Goal: Find specific page/section: Find specific page/section

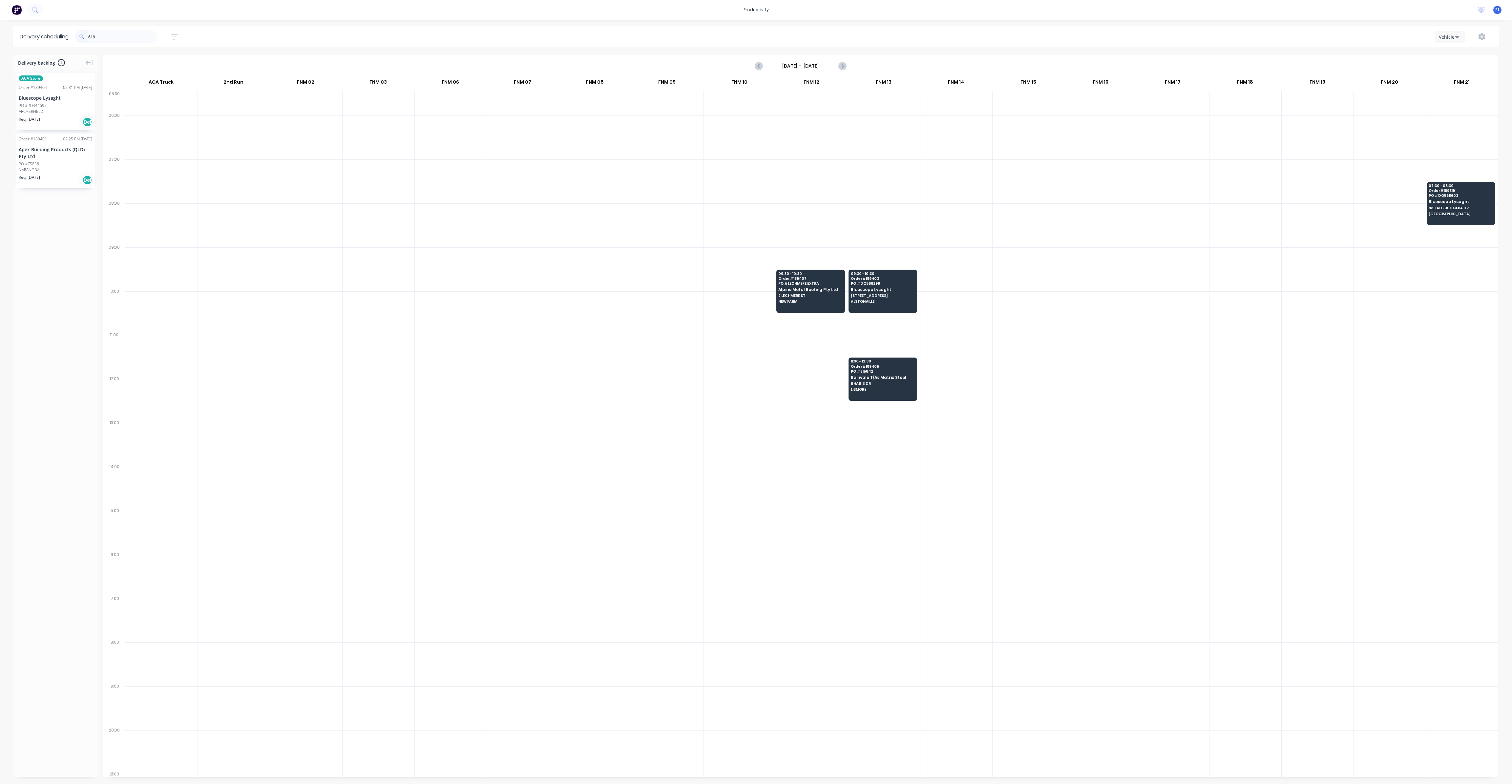
scroll to position [0, 1]
click at [103, 37] on input "619" at bounding box center [122, 36] width 69 height 13
type input "6"
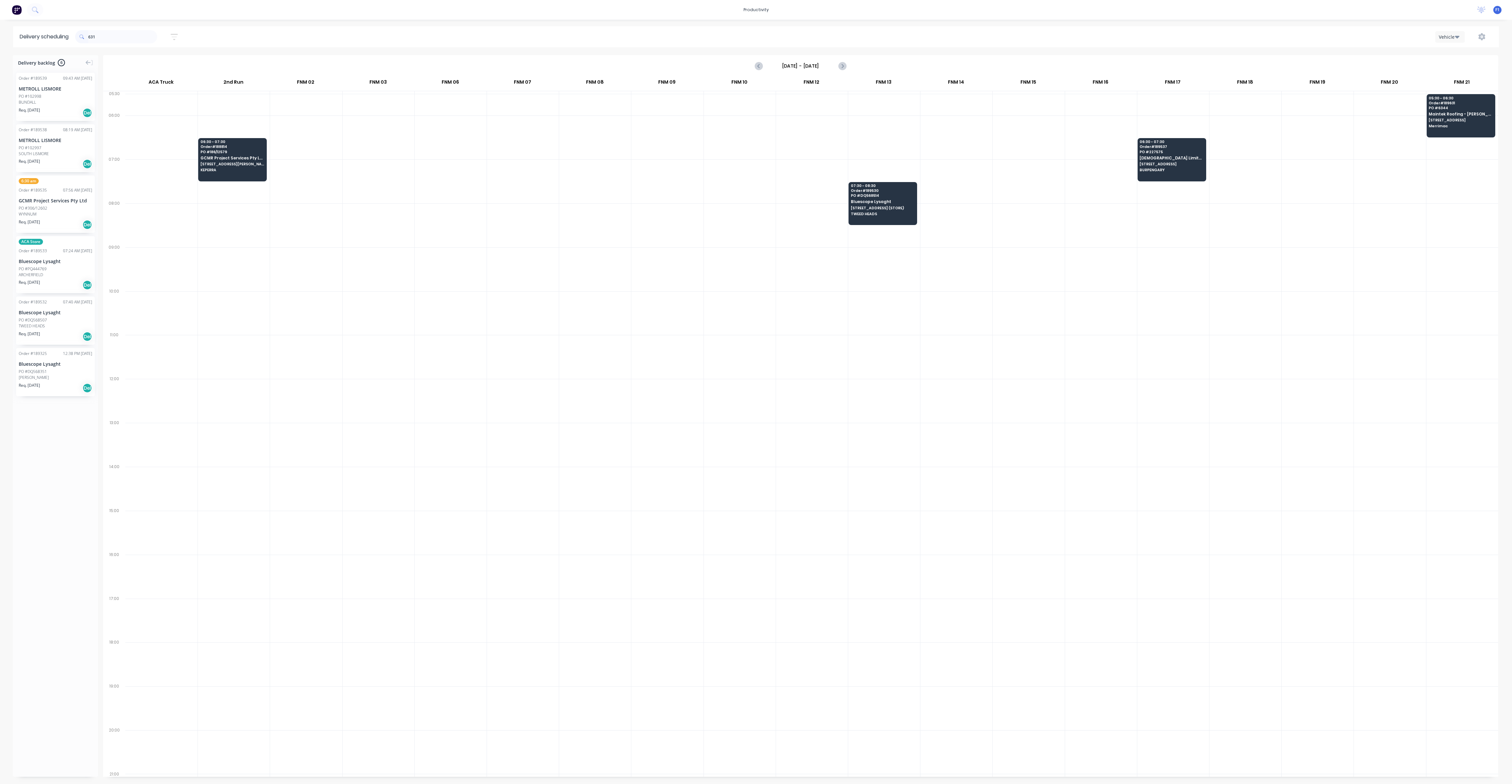
click at [104, 36] on input "631" at bounding box center [122, 36] width 69 height 13
type input "6"
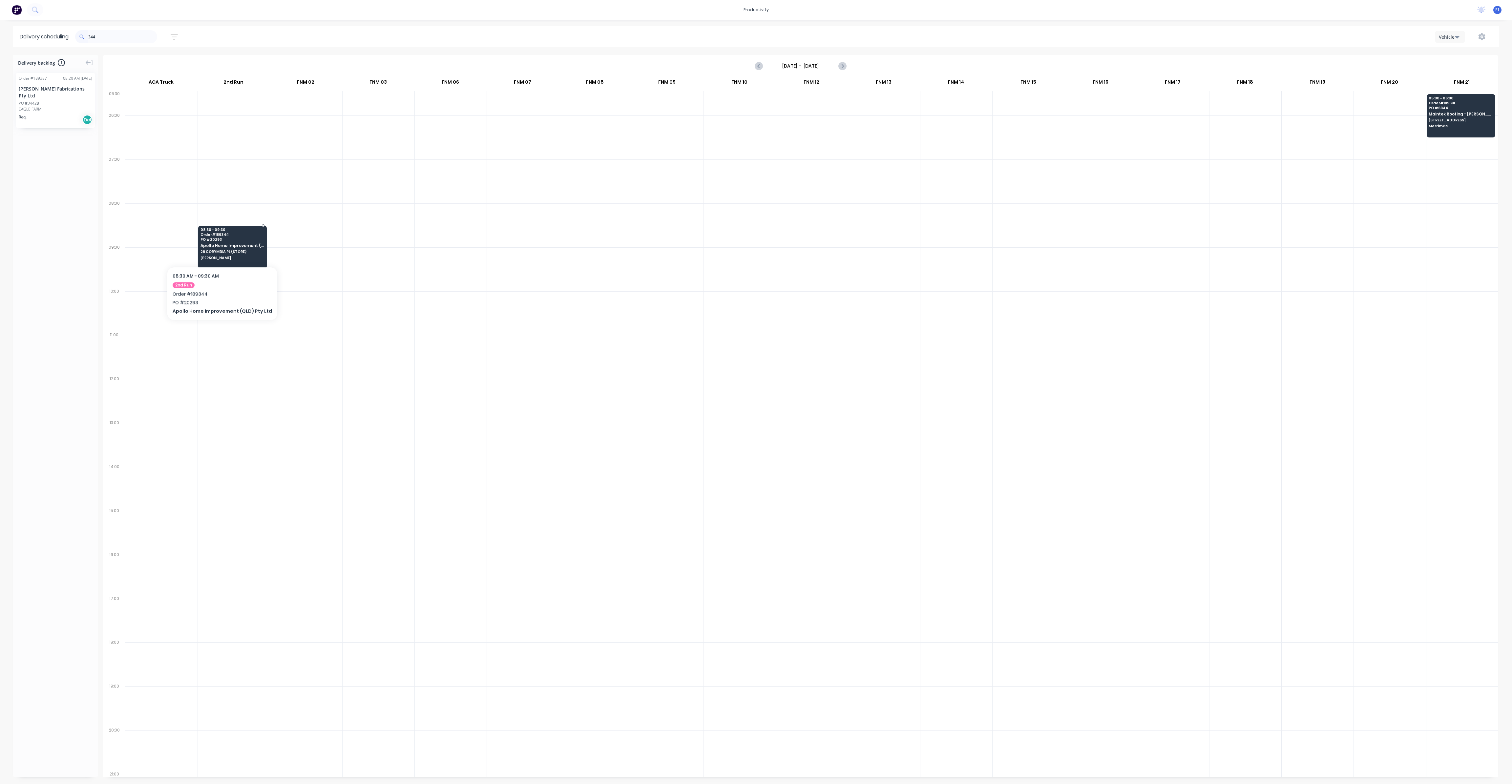
type input "344"
click at [219, 246] on div "08:30 - 09:30 Order # 189344 PO # 20293 Apollo Home Improvement (QLD) Pty Ltd […" at bounding box center [232, 244] width 68 height 37
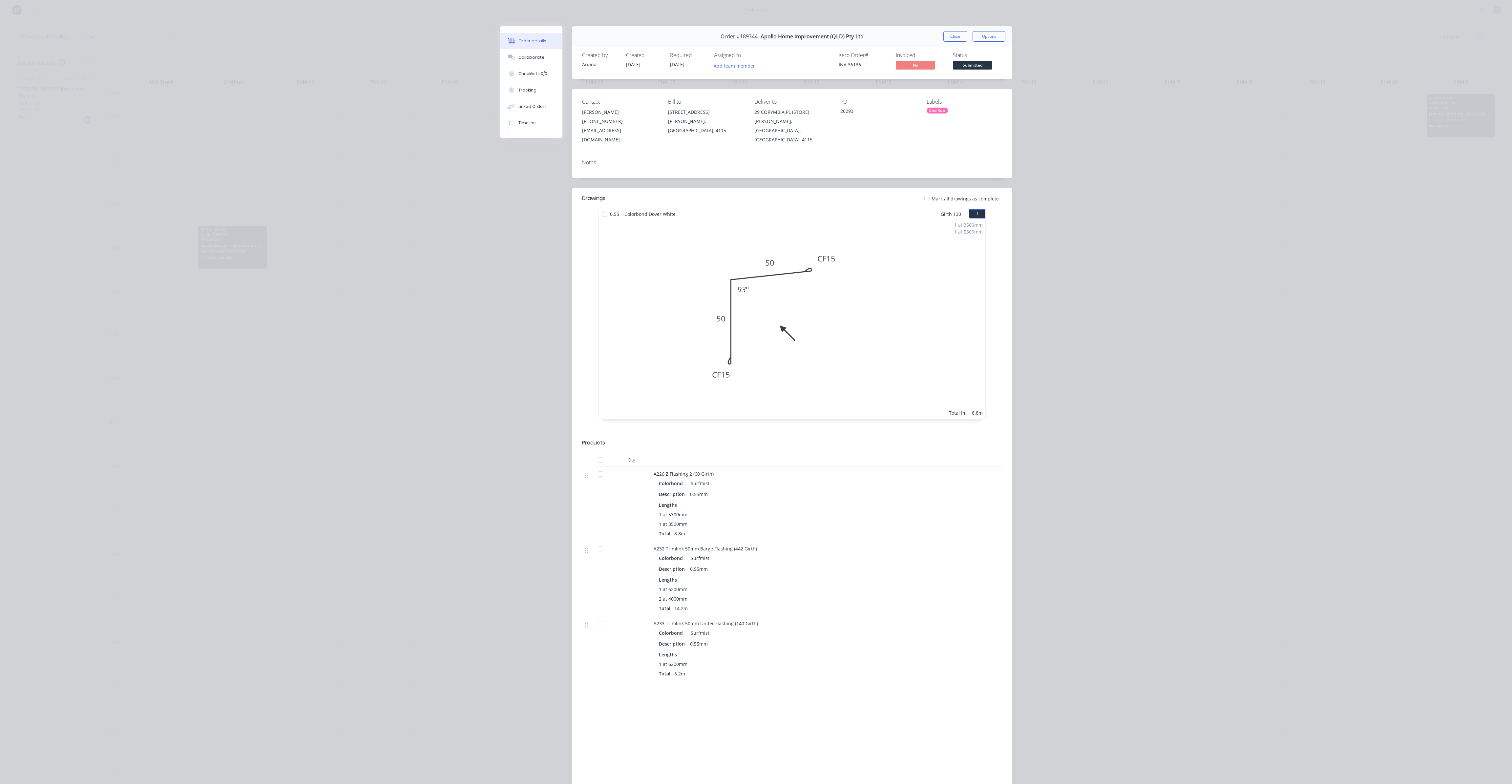
click at [269, 83] on div "Order details Collaborate Checklists 0/0 Tracking Linked Orders Timeline Order …" at bounding box center [756, 392] width 1512 height 784
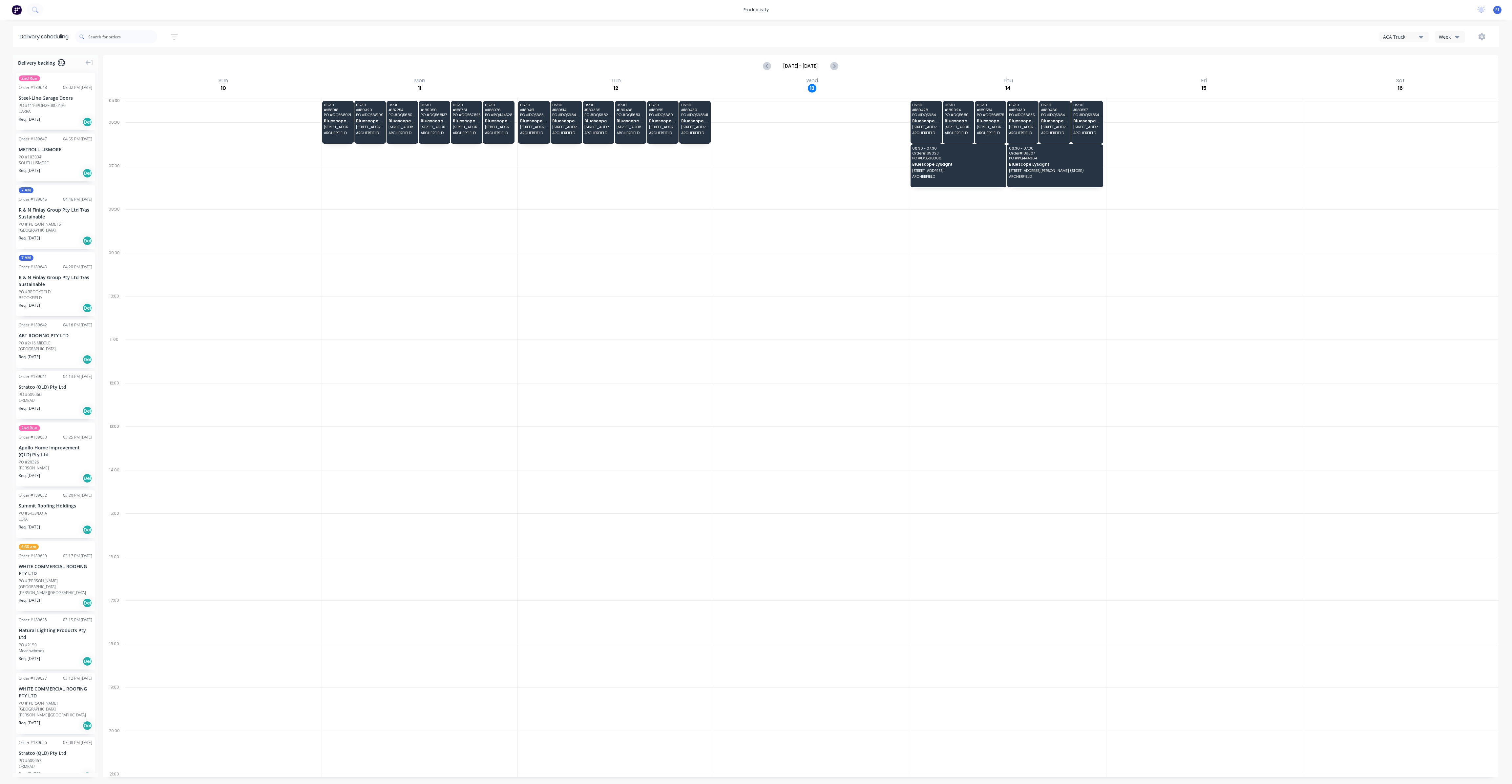
click at [1454, 45] on div "Sort by Most recent Created date Required date Order number Customer name Most …" at bounding box center [787, 36] width 1424 height 18
click at [1450, 35] on div "Week" at bounding box center [1448, 37] width 19 height 7
click at [1452, 74] on div "Week Vehicle" at bounding box center [1468, 60] width 66 height 33
click at [1452, 68] on div "Vehicle" at bounding box center [1468, 67] width 65 height 13
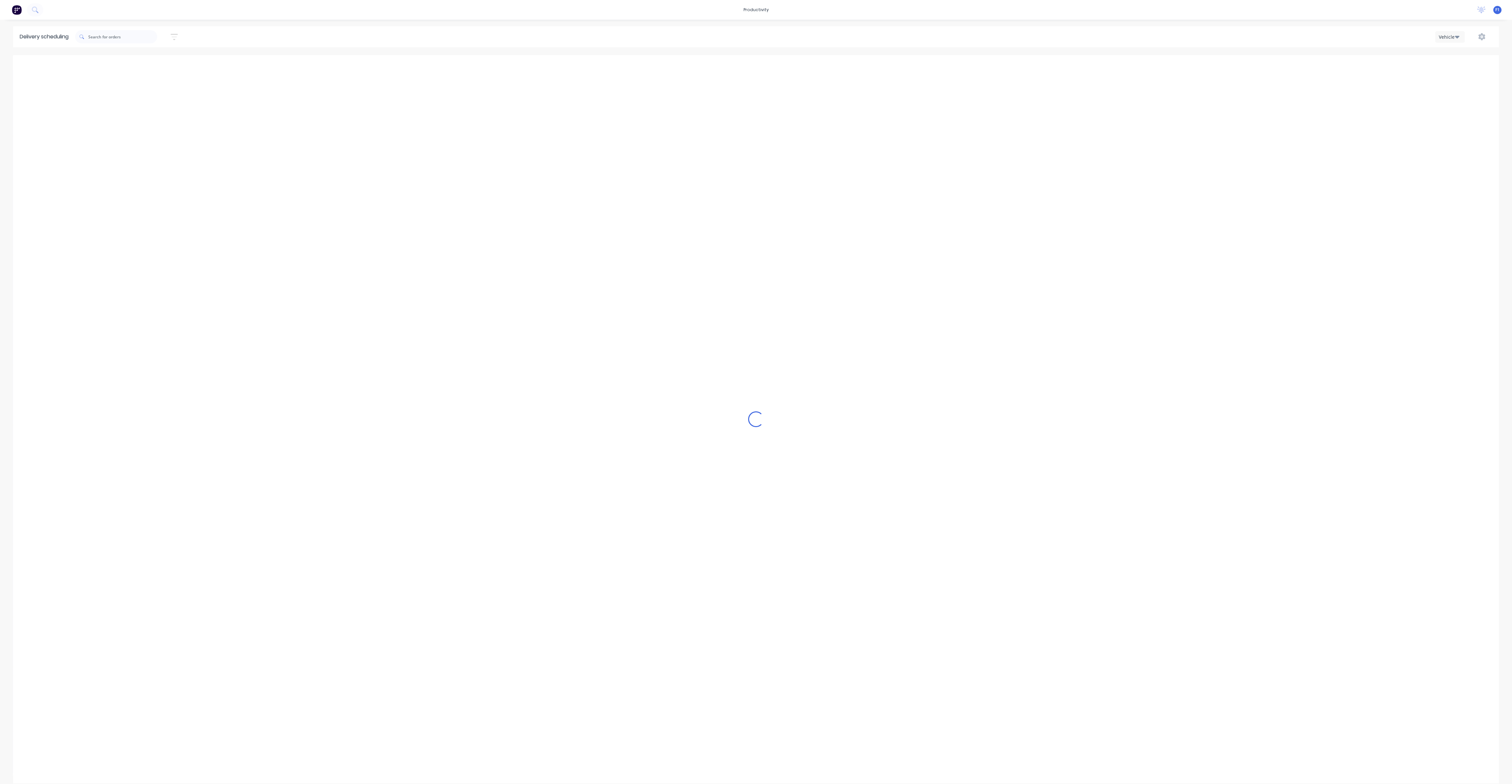
scroll to position [0, 1]
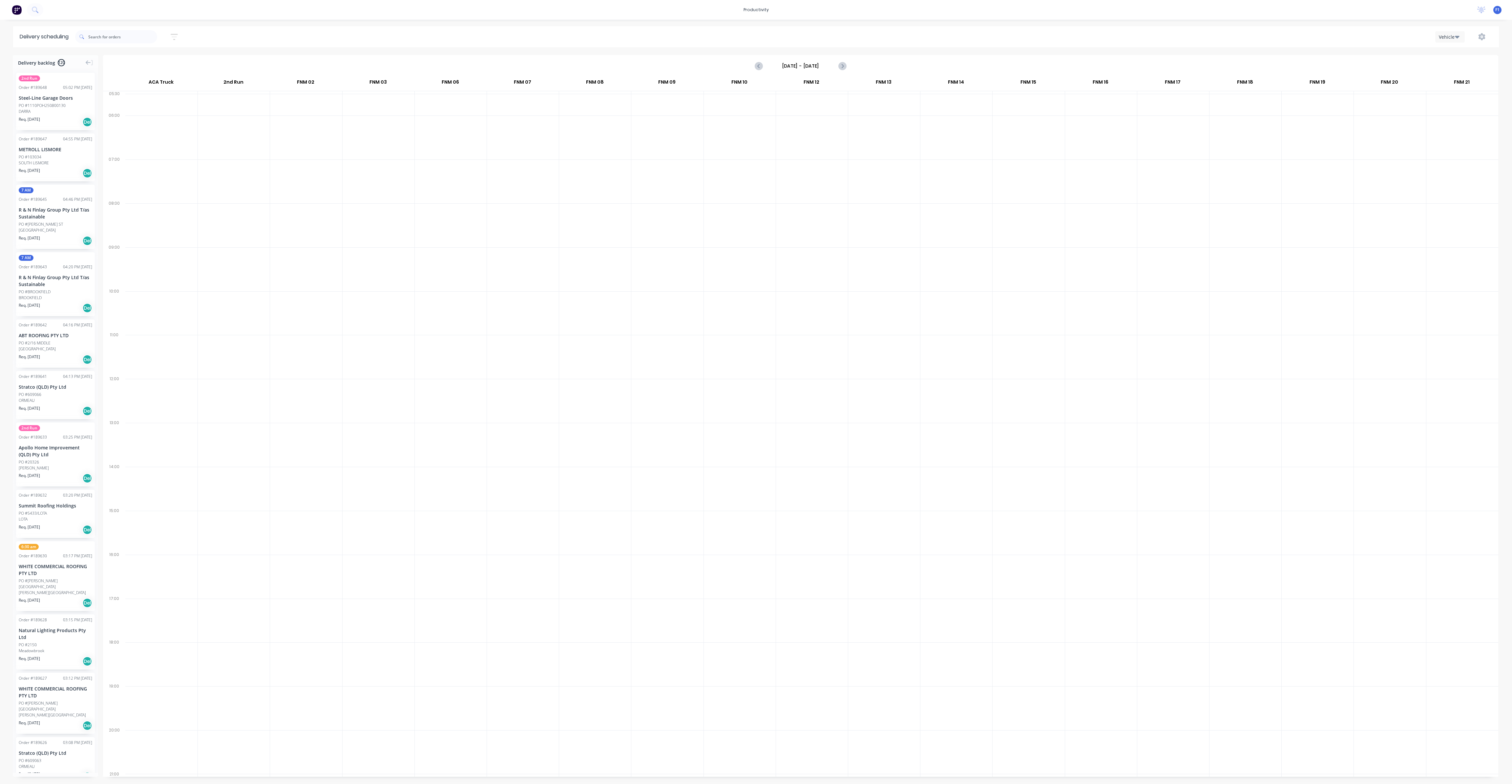
click at [795, 60] on label "Sunday - 10/08/25" at bounding box center [801, 66] width 66 height 11
click at [795, 61] on input "Sunday - 10/08/25" at bounding box center [801, 66] width 65 height 10
click at [829, 126] on div "14" at bounding box center [829, 124] width 10 height 10
type input "[DATE] - [DATE]"
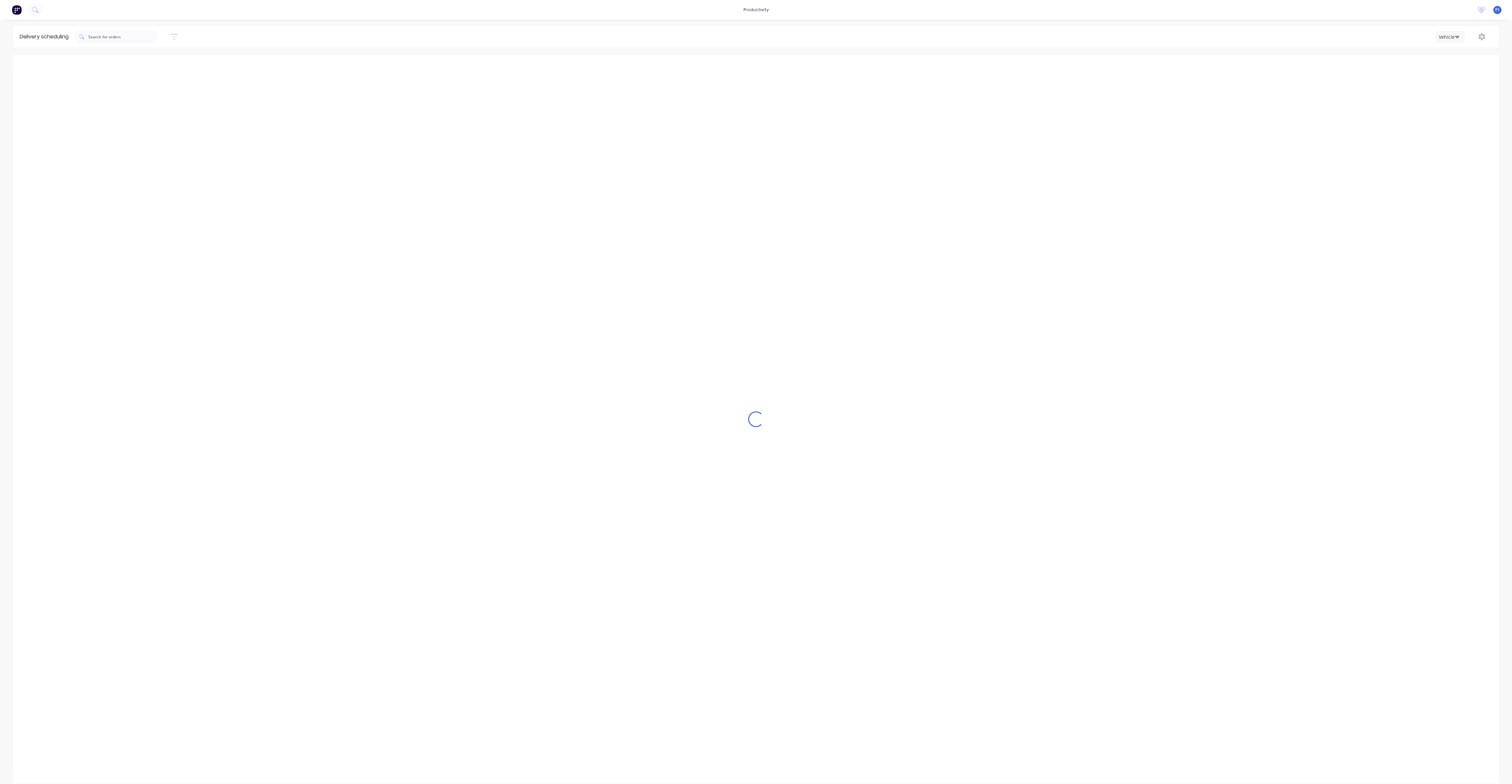
click at [797, 176] on div "Loading..." at bounding box center [755, 419] width 1486 height 728
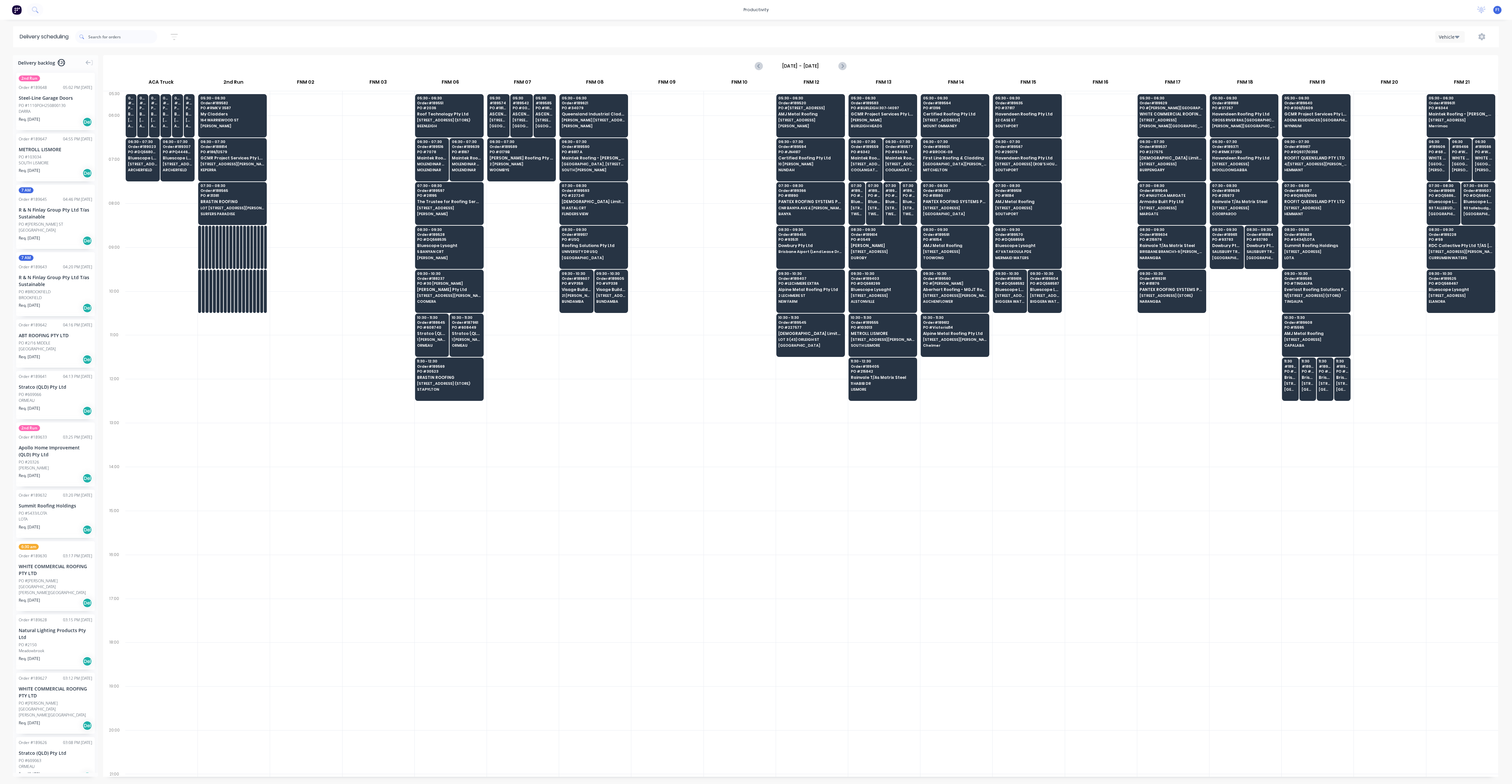
click at [809, 59] on div "[DATE] - [DATE]" at bounding box center [801, 66] width 1394 height 21
click at [814, 45] on div "Sort by Most recent Created date Required date Order number Customer name Most …" at bounding box center [787, 36] width 1424 height 18
click at [123, 40] on input "text" at bounding box center [122, 36] width 69 height 13
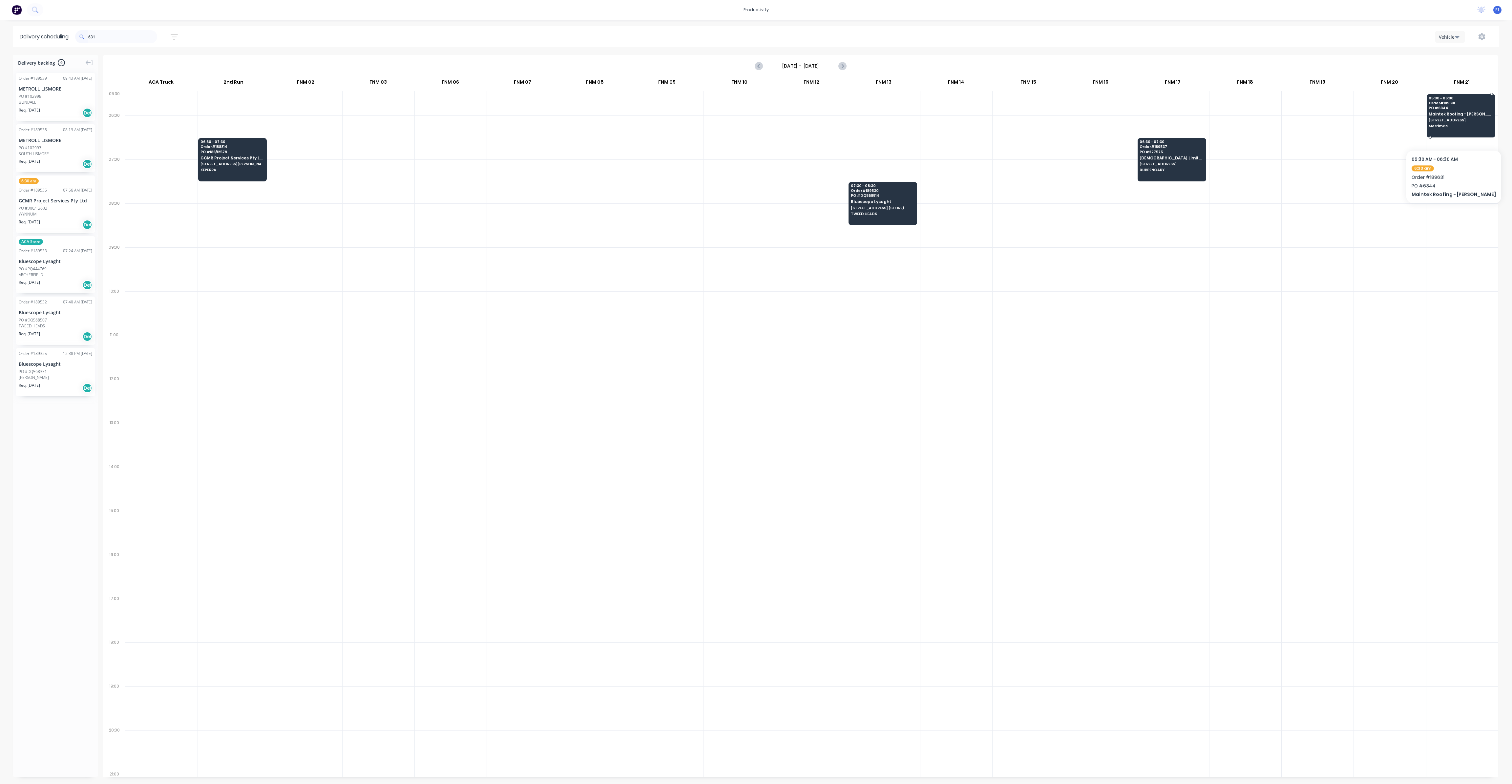
click at [1452, 130] on div "05:30 - 06:30 Order # 189631 PO # 6344 Maintek Roofing - Shaun Rahurahu 16 Ghil…" at bounding box center [1461, 112] width 68 height 37
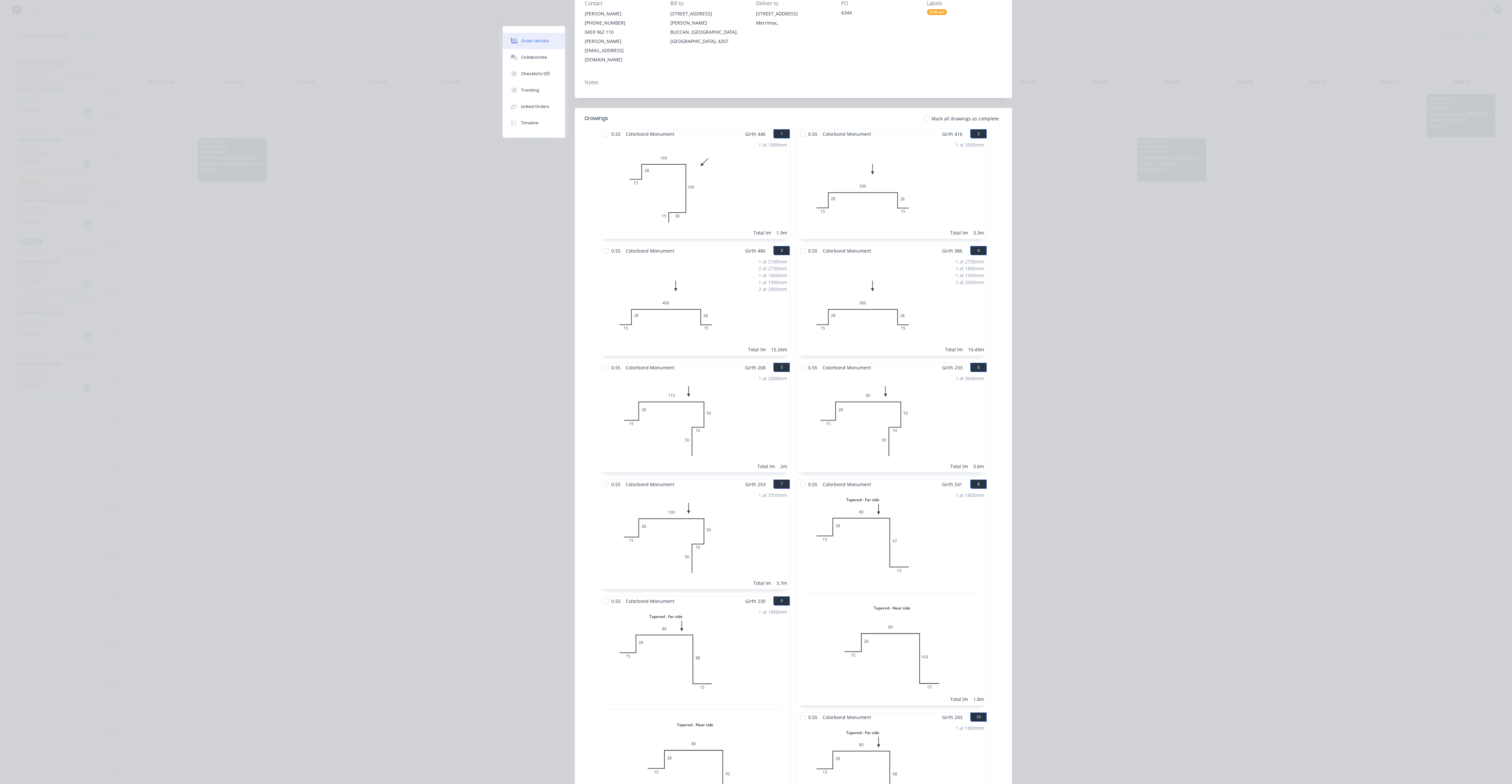
scroll to position [0, 0]
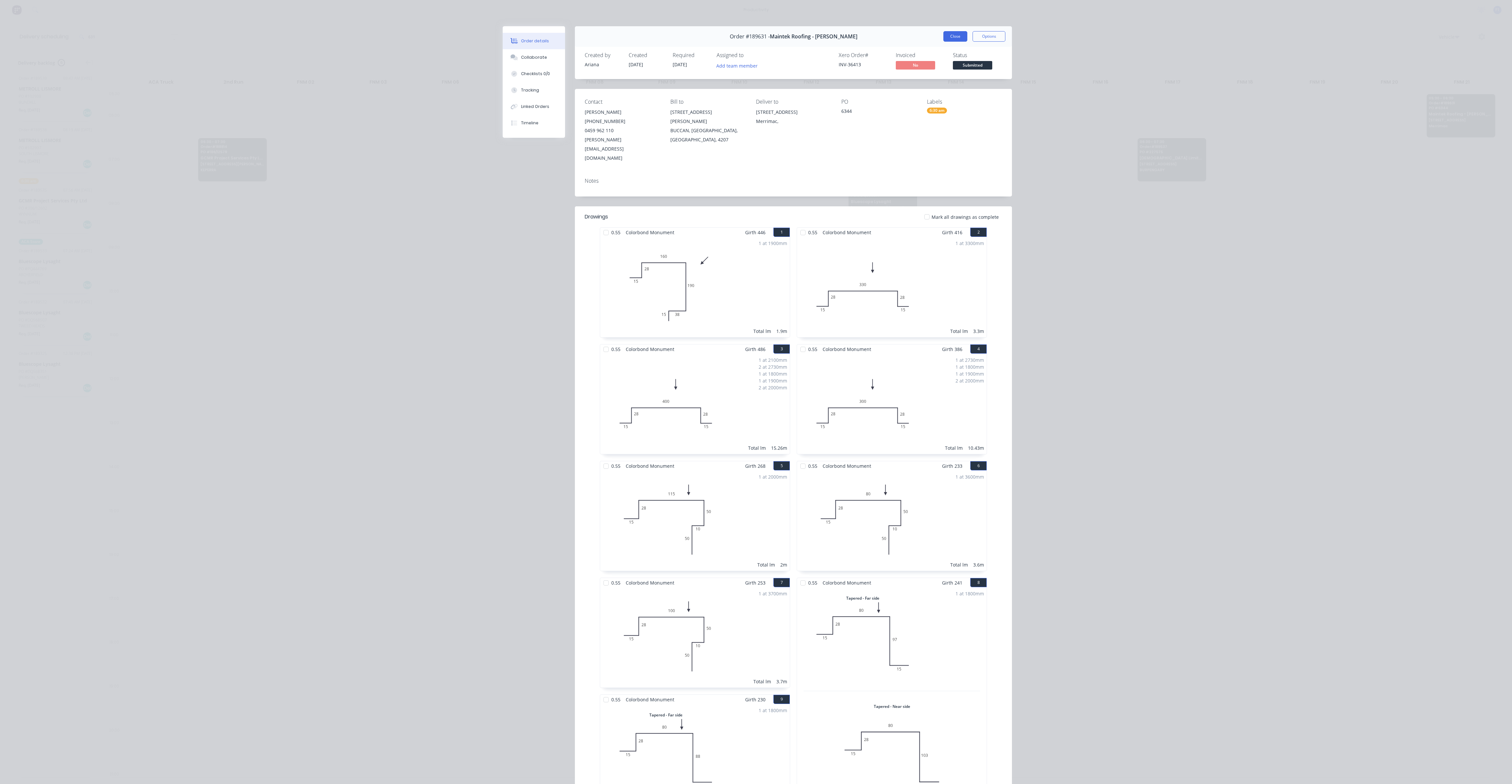
click at [947, 40] on button "Close" at bounding box center [955, 36] width 24 height 11
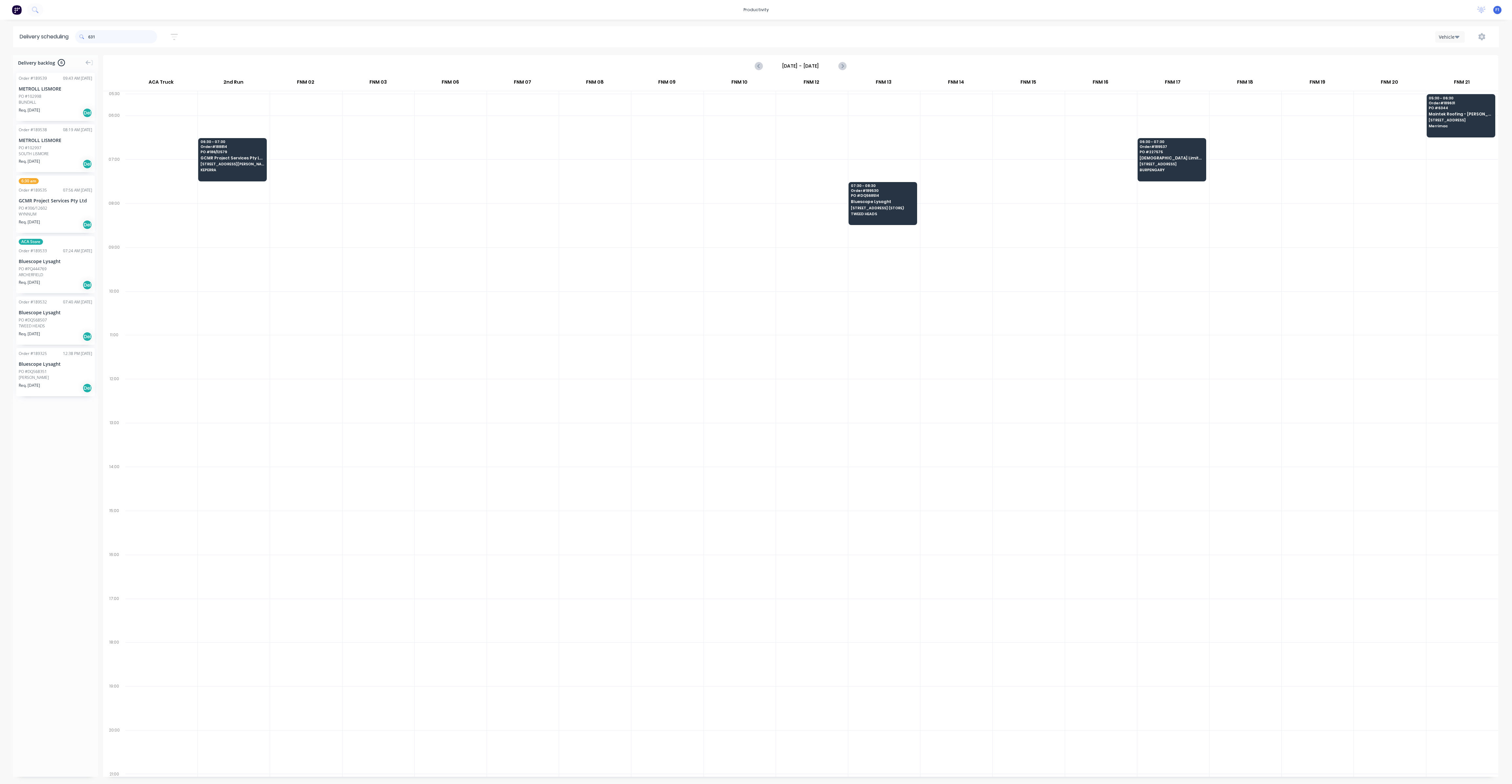
click at [123, 38] on input "631" at bounding box center [122, 36] width 69 height 13
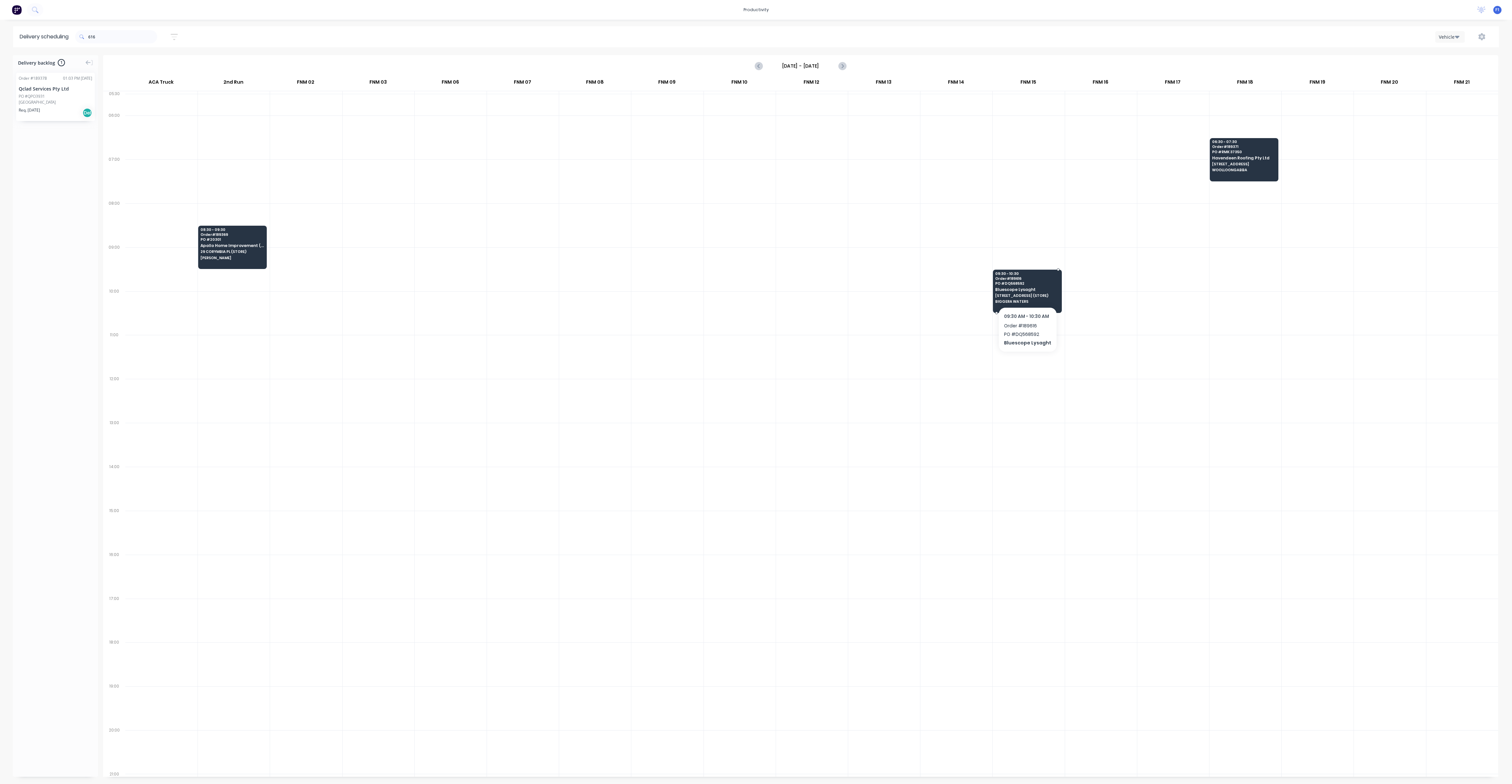
click at [1033, 270] on div "09:30 - 10:30 Order # 189616 PO # DQ568592 Bluescope Lysaght UNIT 1/233 BRISBAN…" at bounding box center [1027, 288] width 68 height 37
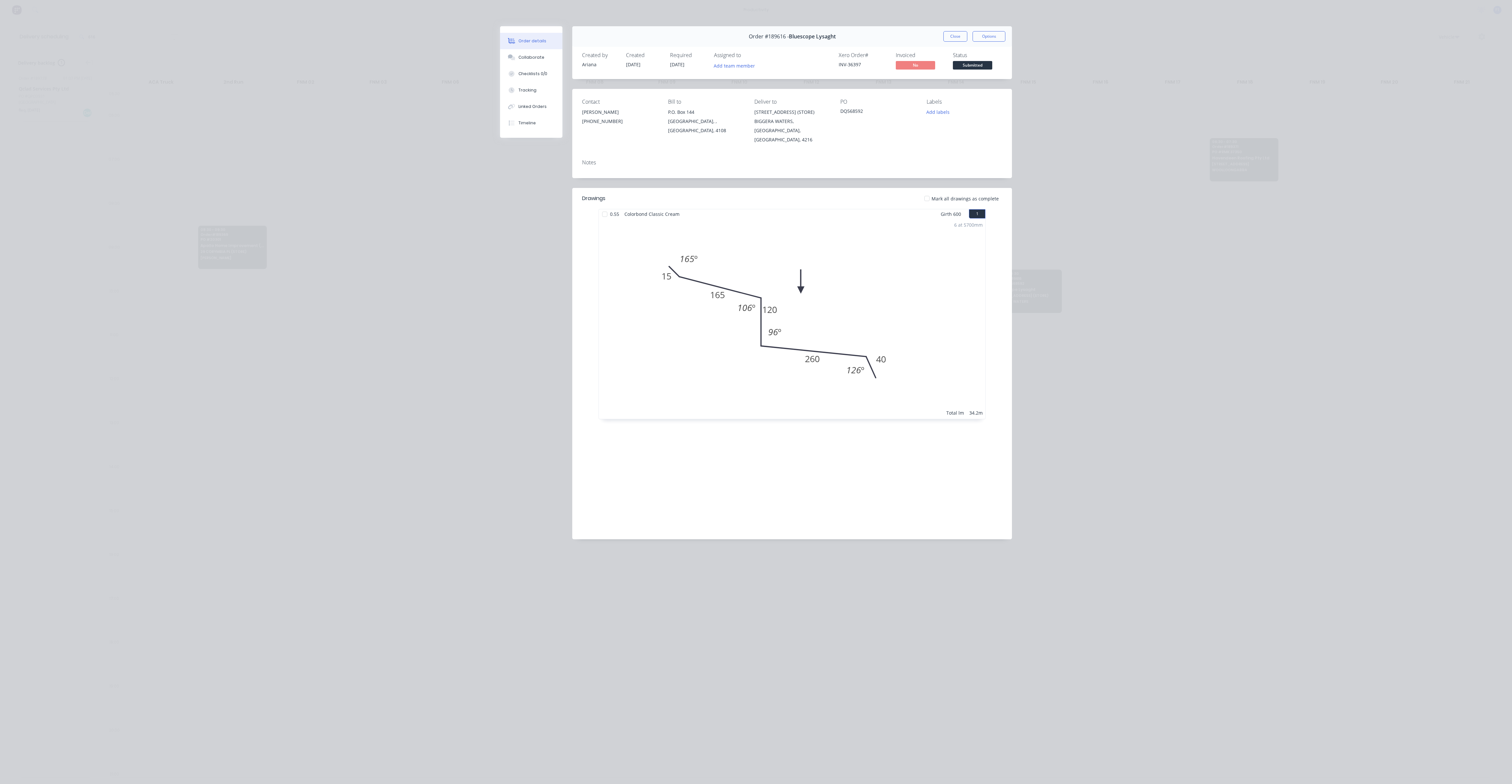
click at [946, 35] on button "Close" at bounding box center [955, 36] width 24 height 11
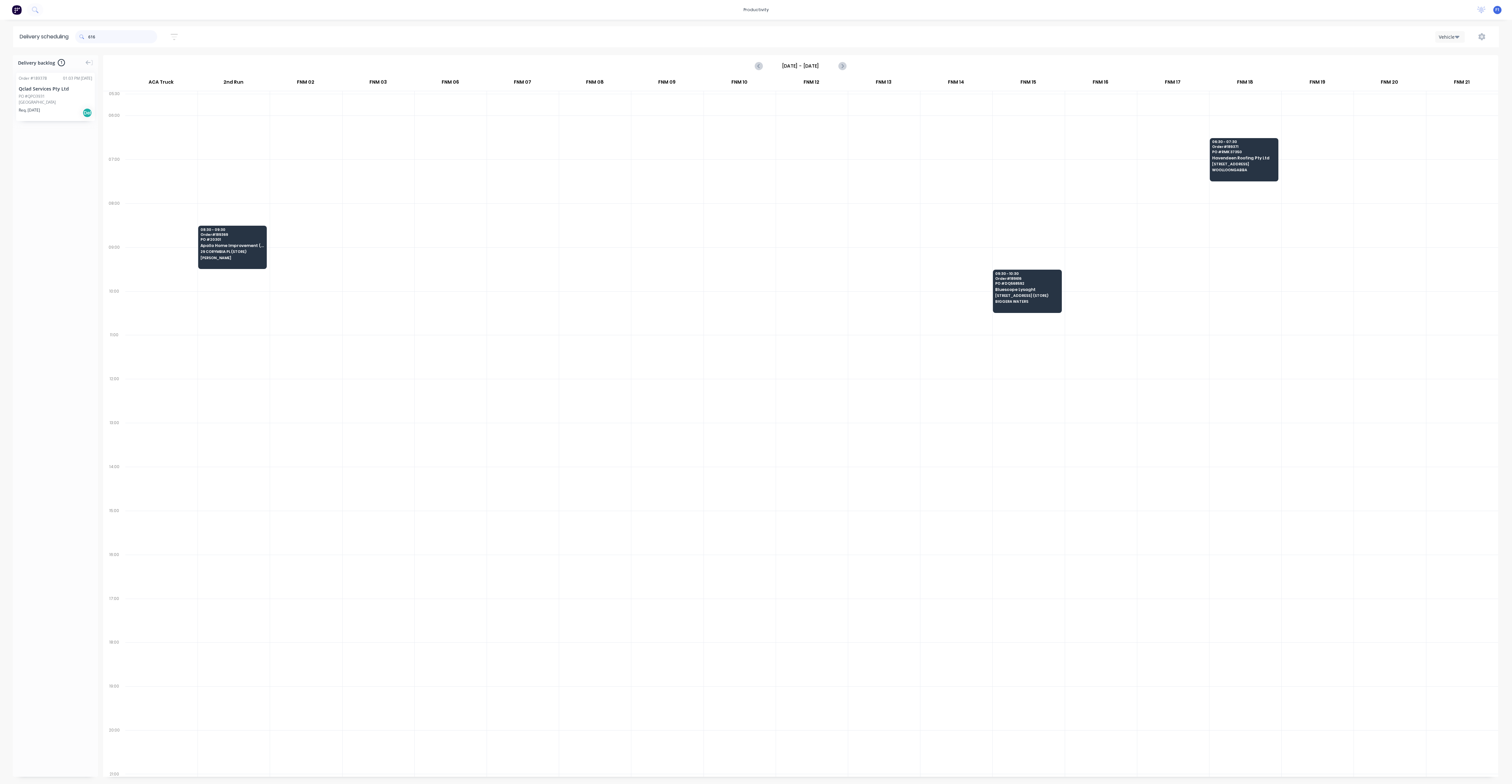
click at [121, 35] on input "616" at bounding box center [122, 36] width 69 height 13
type input "6"
type input "614"
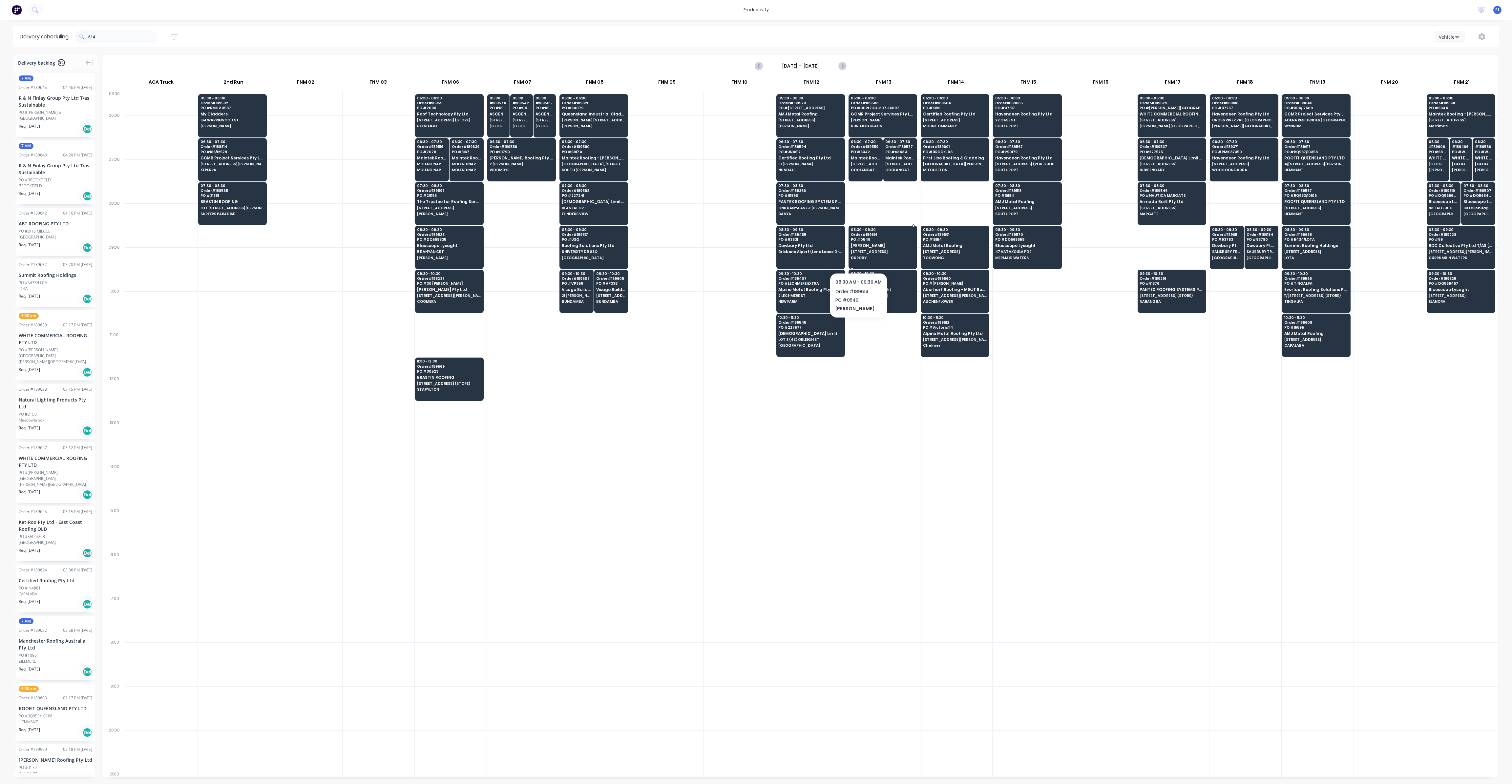
click at [859, 256] on span "DUROBY" at bounding box center [883, 258] width 63 height 4
click at [859, 256] on span "DUROBY" at bounding box center [883, 258] width 63 height 4
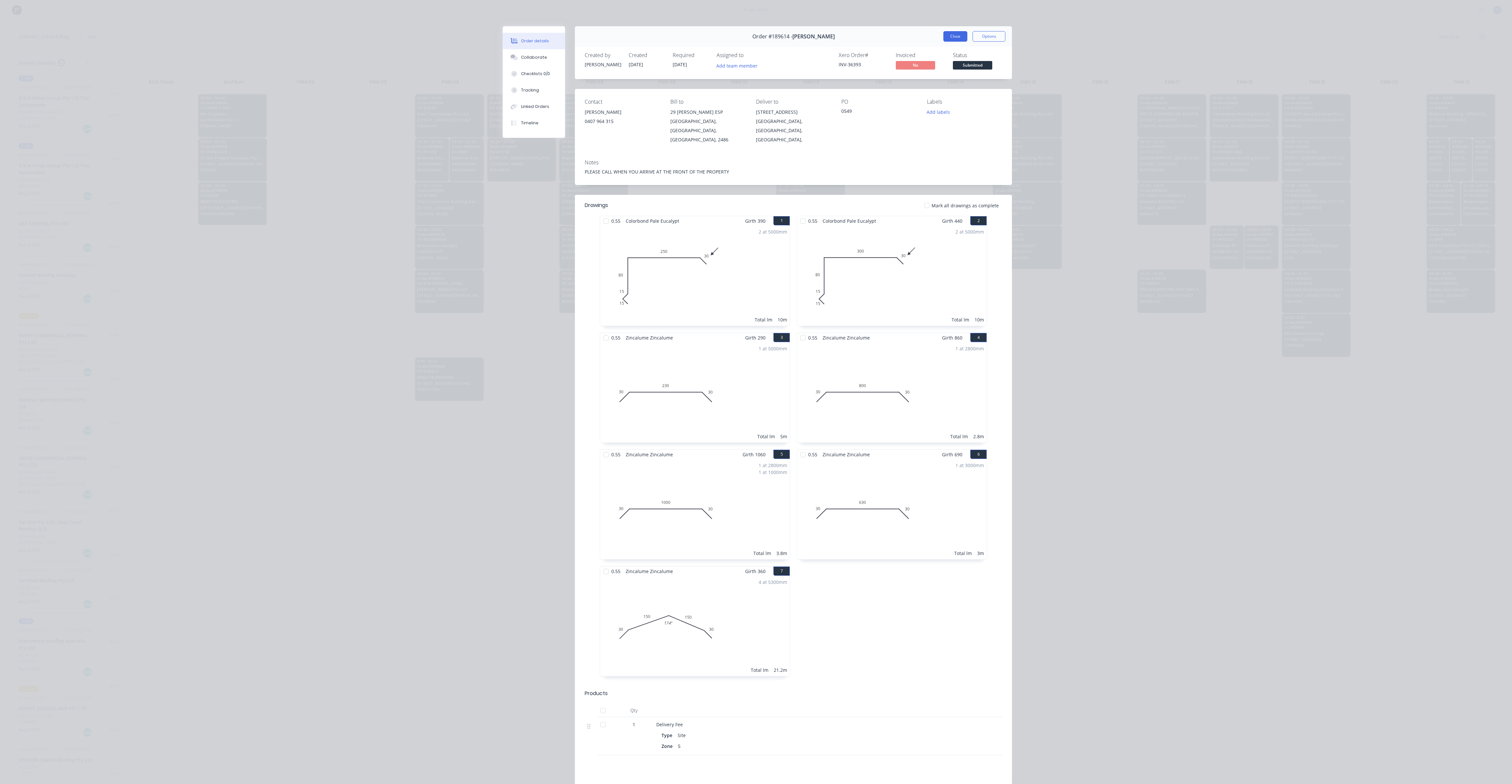
click at [946, 37] on button "Close" at bounding box center [955, 36] width 24 height 11
